Goal: Communication & Community: Participate in discussion

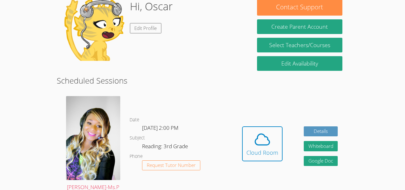
scroll to position [106, 0]
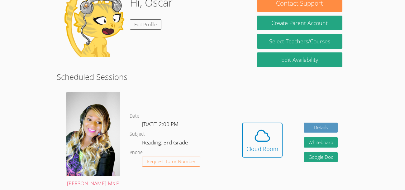
click at [293, 154] on div "Hidden Cloud Room Details Whiteboard Hidden Google Doc" at bounding box center [290, 145] width 117 height 114
click at [246, 155] on button "Cloud Room" at bounding box center [262, 139] width 41 height 35
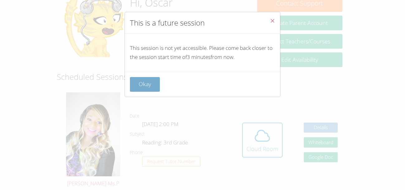
click at [147, 86] on button "Okay" at bounding box center [145, 84] width 30 height 15
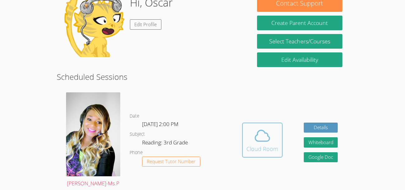
click at [254, 132] on icon at bounding box center [262, 135] width 17 height 17
click at [281, 126] on button "Cloud Room" at bounding box center [262, 139] width 41 height 35
click at [263, 141] on icon at bounding box center [262, 135] width 17 height 17
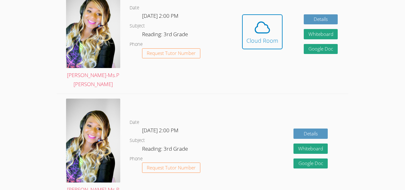
scroll to position [212, 0]
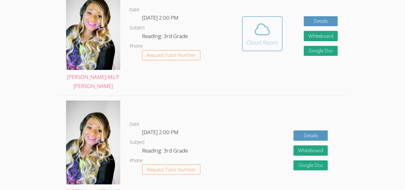
click at [265, 30] on icon at bounding box center [262, 29] width 17 height 17
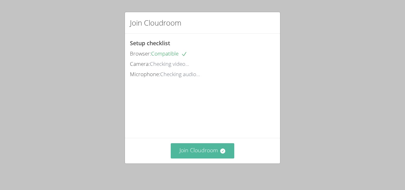
click at [192, 156] on button "Join Cloudroom" at bounding box center [203, 150] width 64 height 15
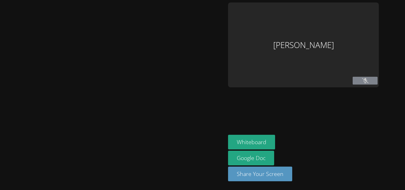
click at [199, 151] on div at bounding box center [112, 94] width 221 height 185
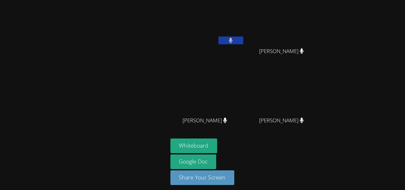
scroll to position [3, 0]
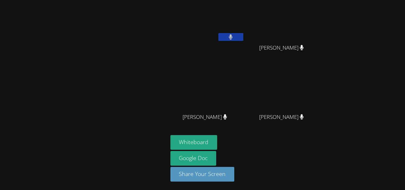
click at [1, 103] on main at bounding box center [84, 93] width 168 height 193
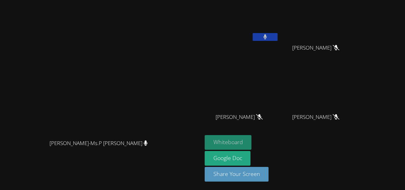
click at [252, 142] on button "Whiteboard" at bounding box center [228, 142] width 47 height 15
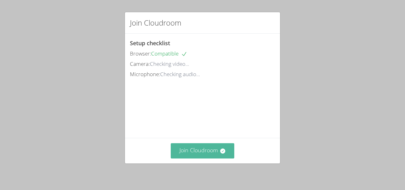
click at [213, 149] on button "Join Cloudroom" at bounding box center [203, 150] width 64 height 15
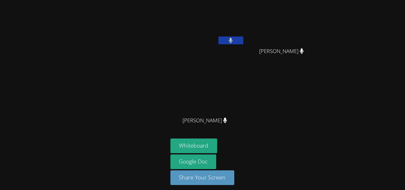
click at [232, 121] on div "JAMES PENNINGTON" at bounding box center [207, 125] width 74 height 25
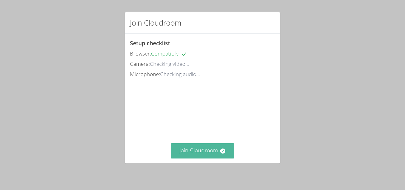
click at [217, 156] on button "Join Cloudroom" at bounding box center [203, 150] width 64 height 15
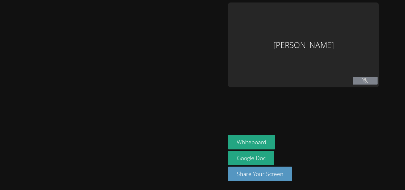
click at [218, 153] on div at bounding box center [112, 94] width 221 height 185
click at [224, 144] on main at bounding box center [113, 95] width 226 height 190
click at [229, 139] on button "Whiteboard" at bounding box center [251, 142] width 47 height 15
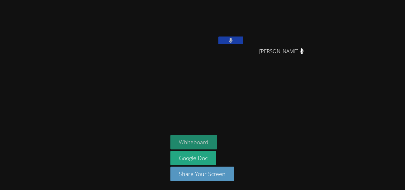
click at [200, 144] on button "Whiteboard" at bounding box center [193, 142] width 47 height 15
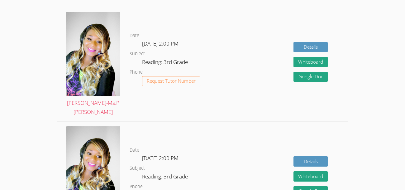
scroll to position [186, 0]
click at [266, 78] on div "Details Whiteboard Hidden Google Doc" at bounding box center [290, 64] width 117 height 114
click at [264, 76] on div "Details Whiteboard Hidden Google Doc" at bounding box center [290, 64] width 117 height 114
click at [270, 59] on div "Details Whiteboard Hidden Google Doc" at bounding box center [290, 64] width 117 height 114
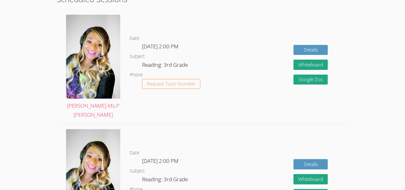
click at [251, 65] on div "Details Whiteboard Hidden Google Doc" at bounding box center [290, 67] width 117 height 114
click at [247, 71] on div "Details Whiteboard Hidden Google Doc" at bounding box center [290, 67] width 117 height 114
click at [249, 82] on div "Details Whiteboard Hidden Google Doc" at bounding box center [290, 67] width 117 height 114
click at [248, 90] on div "Details Whiteboard Hidden Google Doc" at bounding box center [290, 67] width 117 height 114
click at [247, 89] on div "Details Whiteboard Hidden Google Doc" at bounding box center [290, 67] width 117 height 114
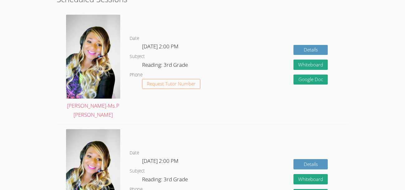
click at [249, 102] on div "Details Whiteboard Hidden Google Doc" at bounding box center [290, 67] width 117 height 114
click at [246, 98] on div "Details Whiteboard Hidden Google Doc" at bounding box center [290, 67] width 117 height 114
click at [258, 106] on div "Details Whiteboard Hidden Google Doc" at bounding box center [290, 67] width 117 height 114
click at [260, 87] on div "Details Whiteboard Hidden Google Doc" at bounding box center [290, 67] width 117 height 114
click at [255, 104] on div "Details Whiteboard Hidden Google Doc" at bounding box center [290, 67] width 117 height 114
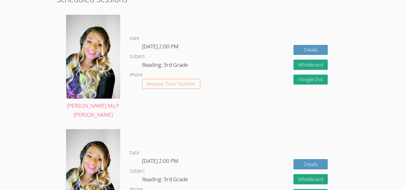
click at [256, 99] on div "Details Whiteboard Hidden Google Doc" at bounding box center [290, 67] width 117 height 114
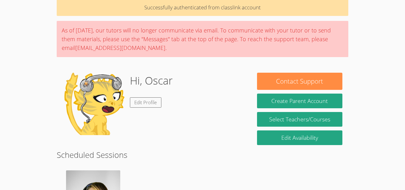
scroll to position [28, 0]
